Goal: Transaction & Acquisition: Purchase product/service

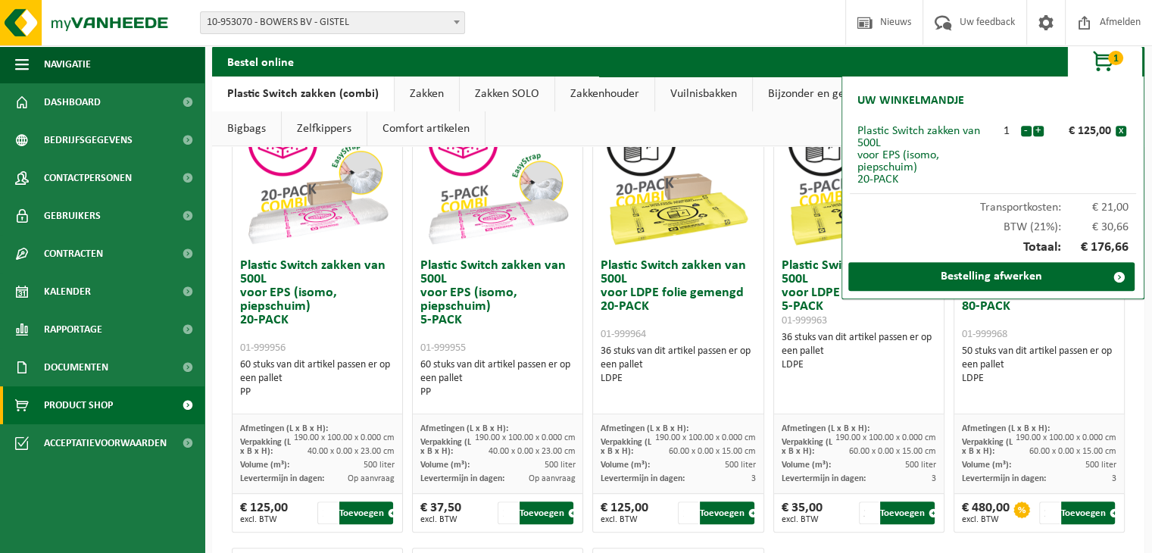
scroll to position [603, 0]
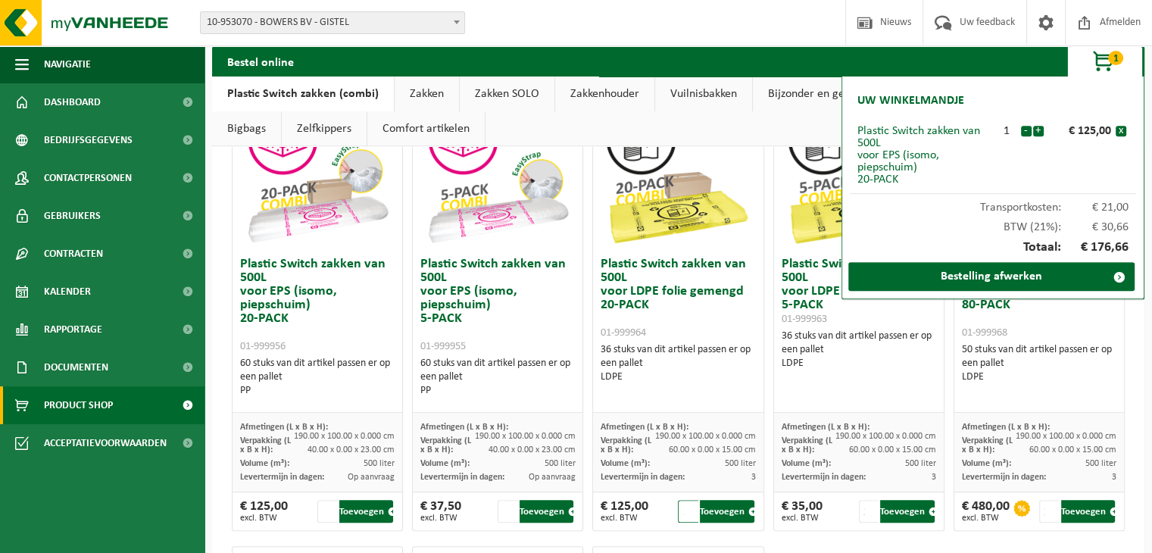
click at [689, 503] on input "2" at bounding box center [688, 511] width 20 height 23
click at [685, 516] on input "2" at bounding box center [688, 511] width 20 height 23
type input "1"
click at [683, 513] on input "1" at bounding box center [688, 511] width 20 height 23
click at [720, 507] on button "Toevoegen" at bounding box center [727, 511] width 54 height 23
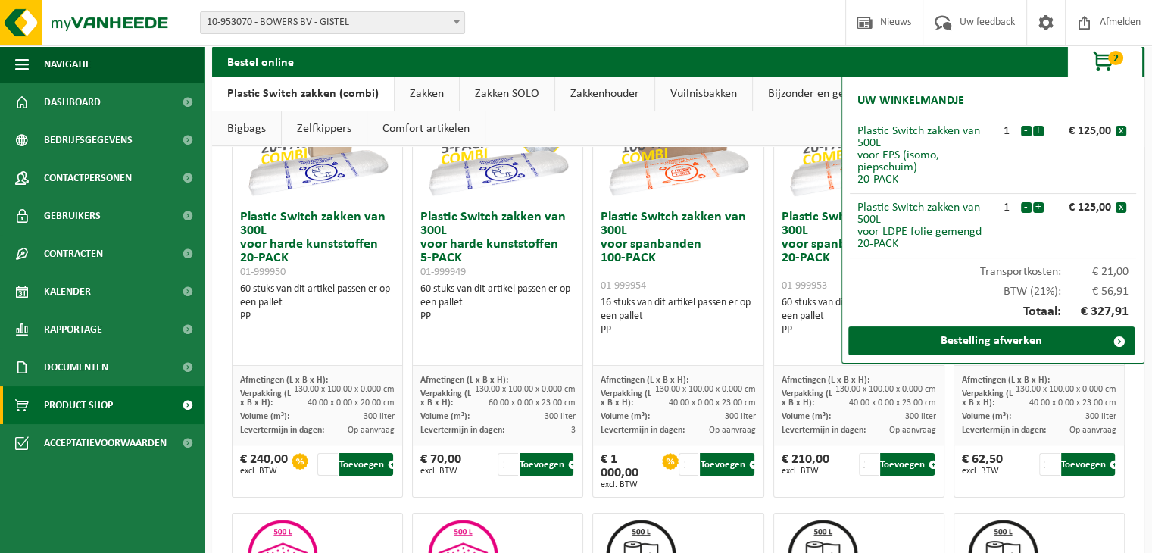
scroll to position [236, 0]
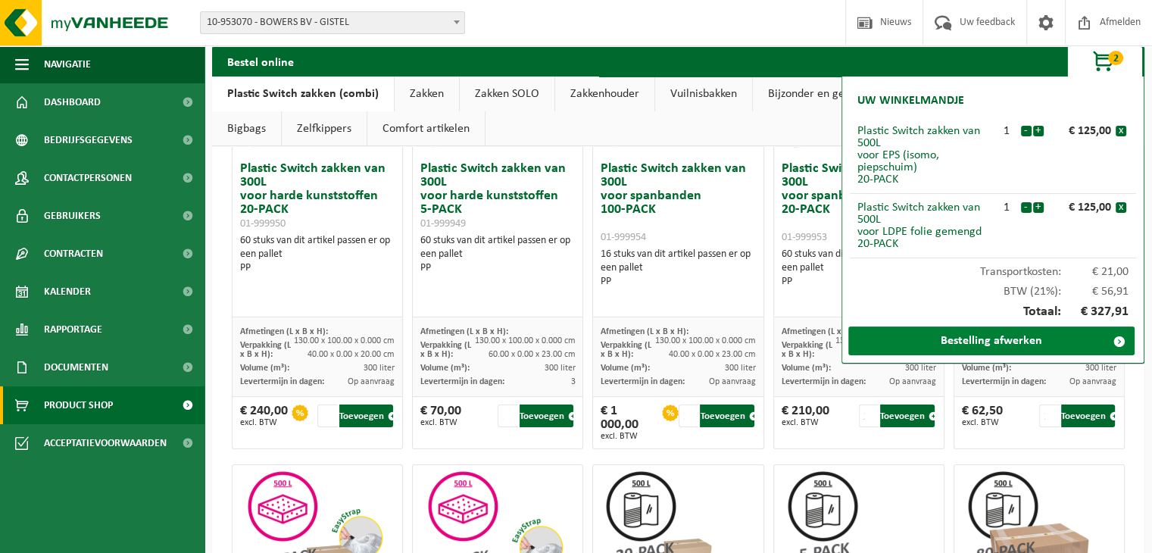
click at [918, 340] on link "Bestelling afwerken" at bounding box center [991, 340] width 286 height 29
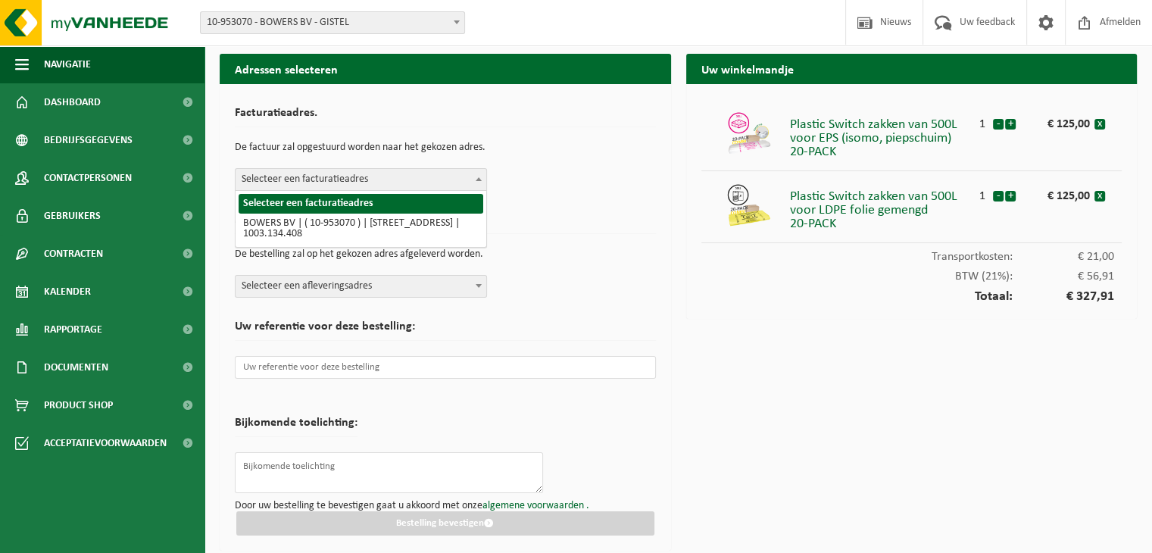
click at [356, 170] on span "Selecteer een facturatieadres" at bounding box center [360, 179] width 251 height 21
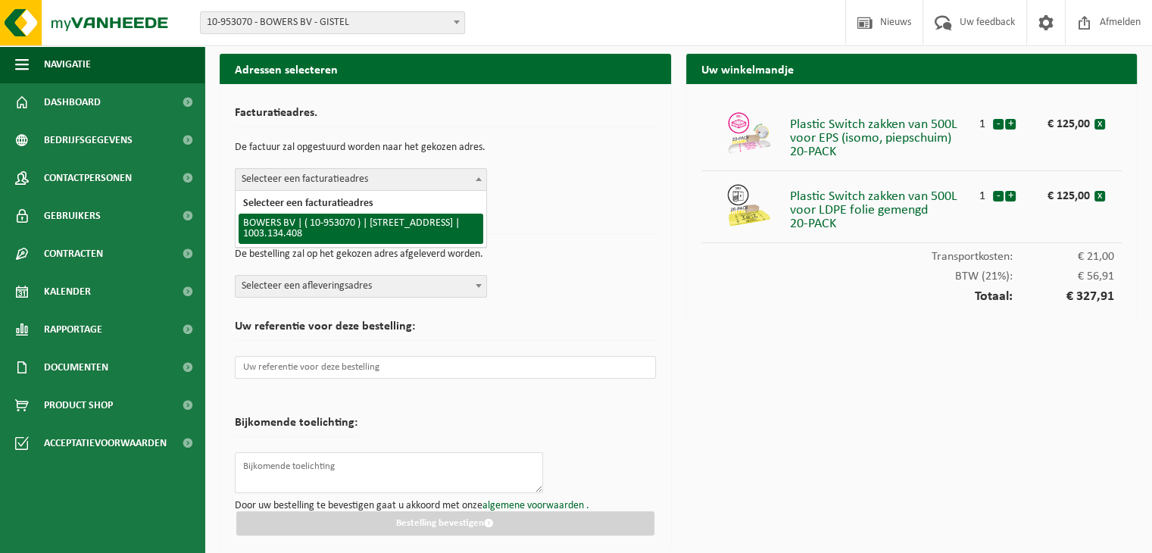
select select "149188"
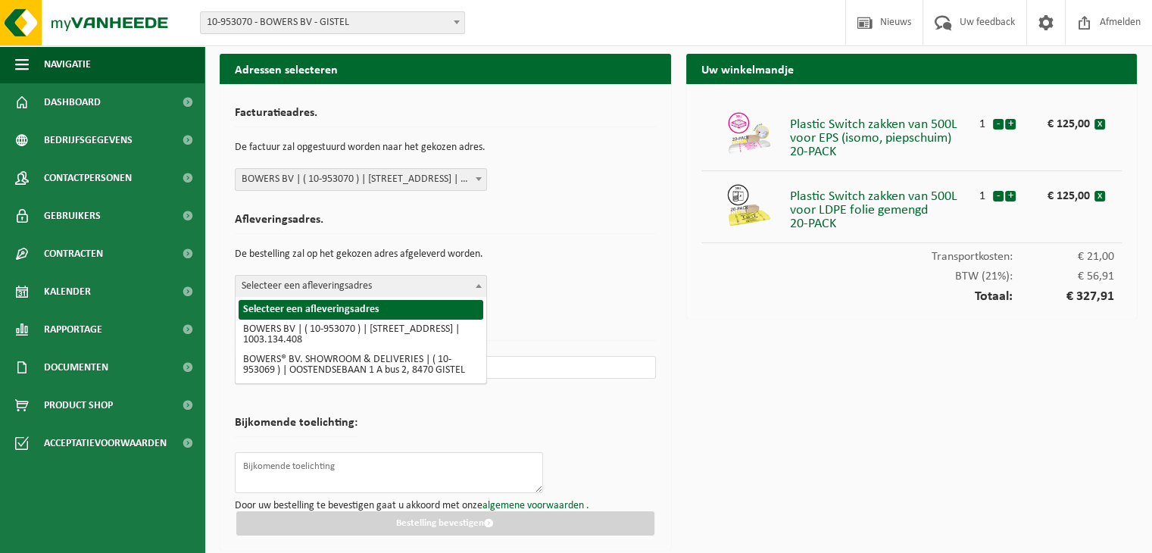
click at [279, 289] on span "Selecteer een afleveringsadres" at bounding box center [360, 286] width 251 height 21
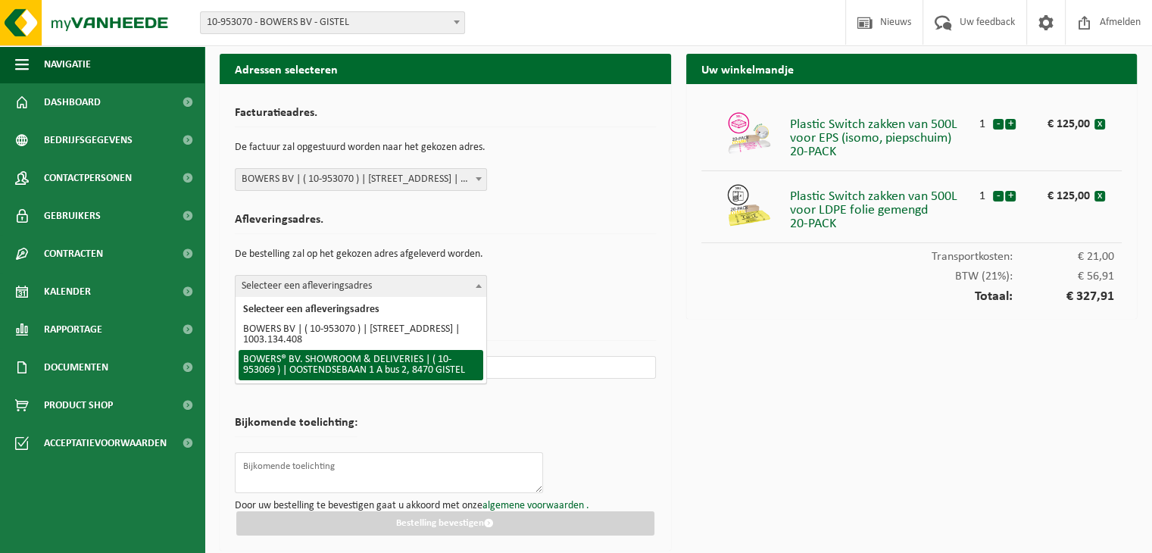
select select "149187"
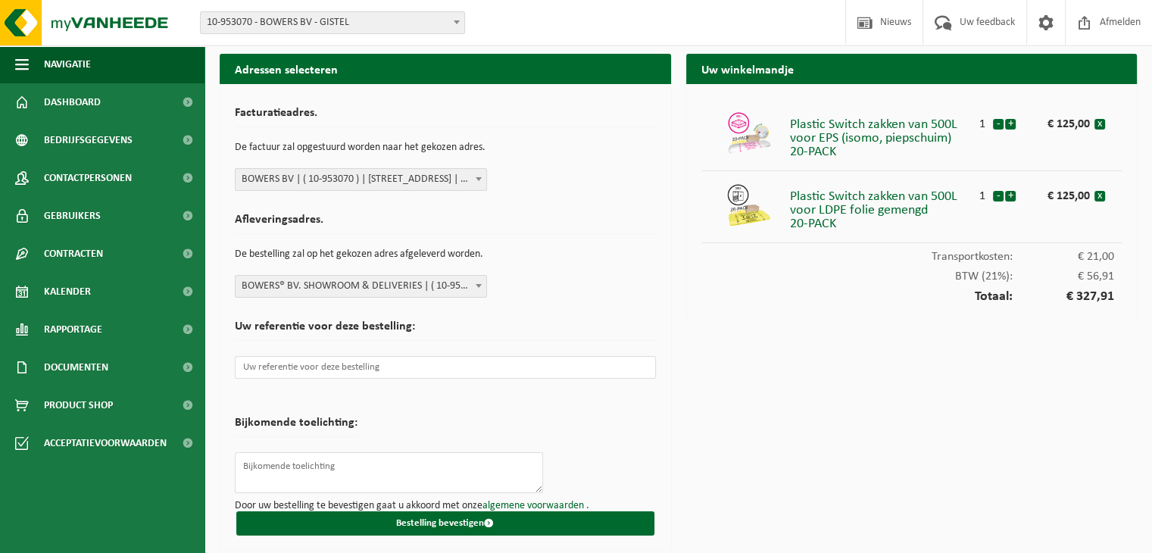
scroll to position [3, 0]
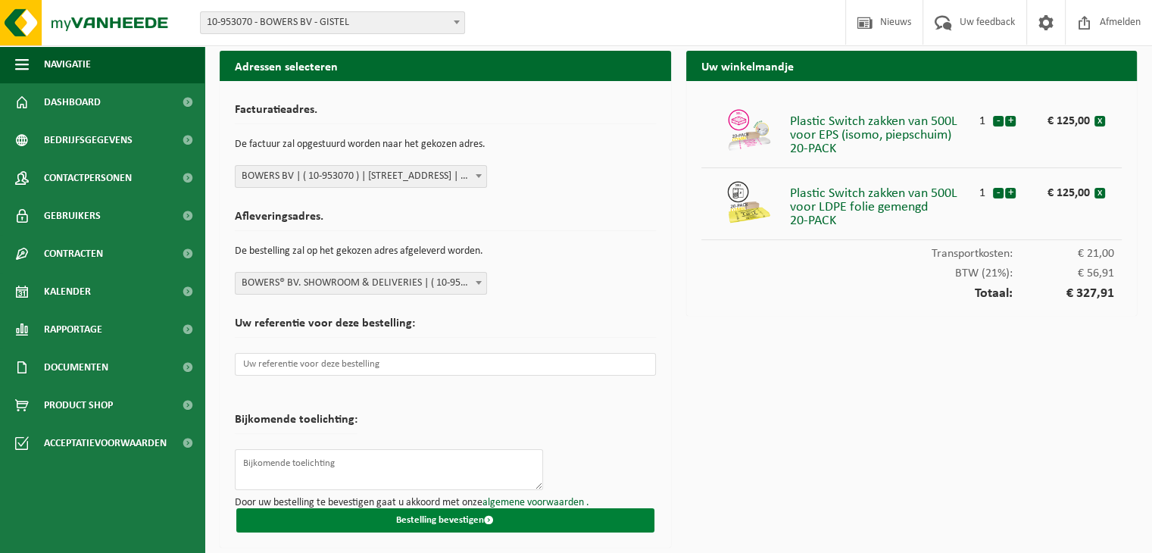
click at [449, 520] on button "Bestelling bevestigen" at bounding box center [445, 520] width 418 height 24
